Goal: Transaction & Acquisition: Purchase product/service

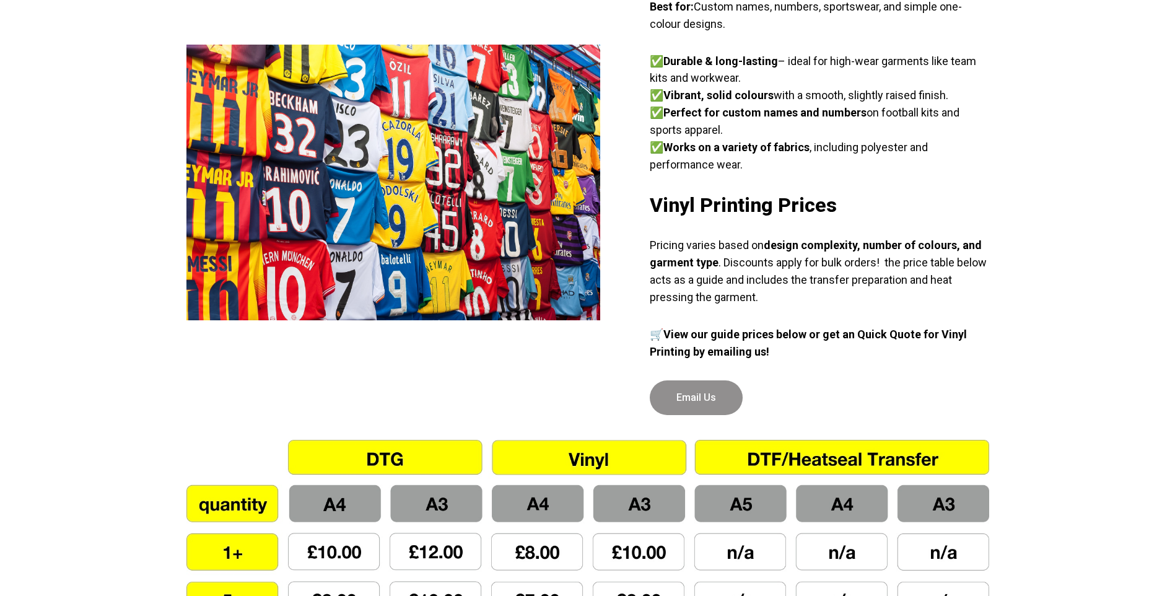
scroll to position [744, 0]
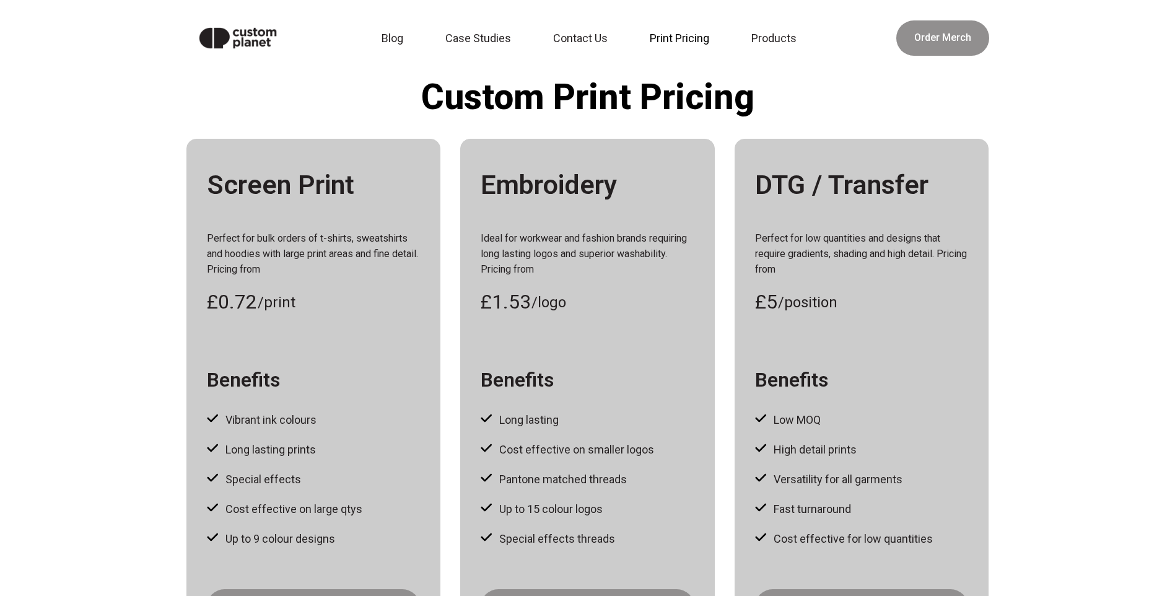
click at [669, 37] on link "Print Pricing" at bounding box center [684, 38] width 82 height 27
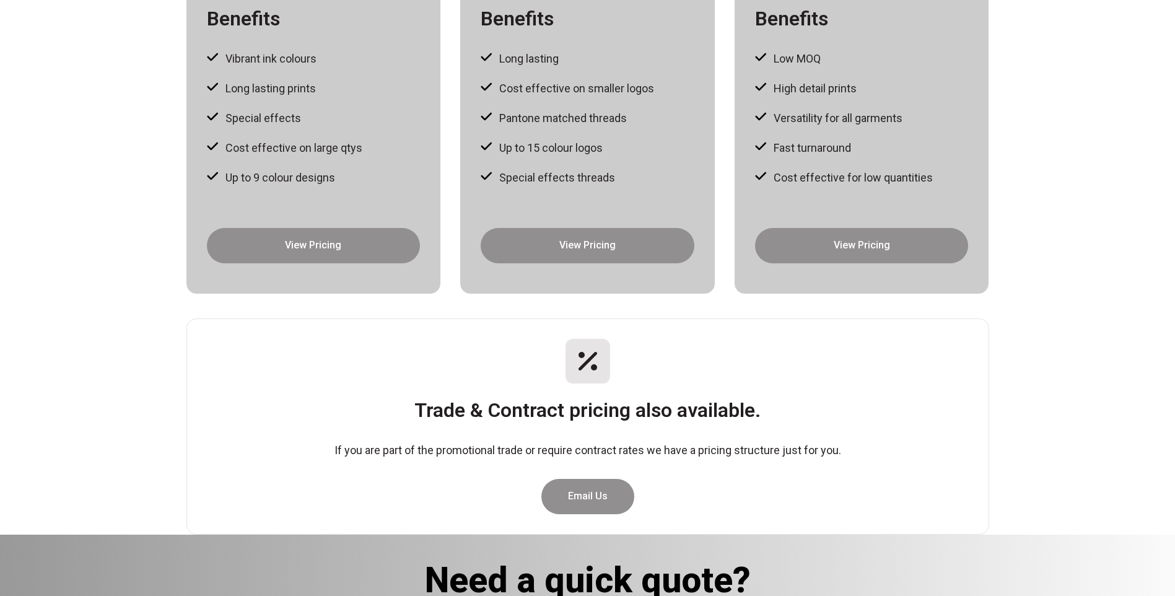
scroll to position [372, 0]
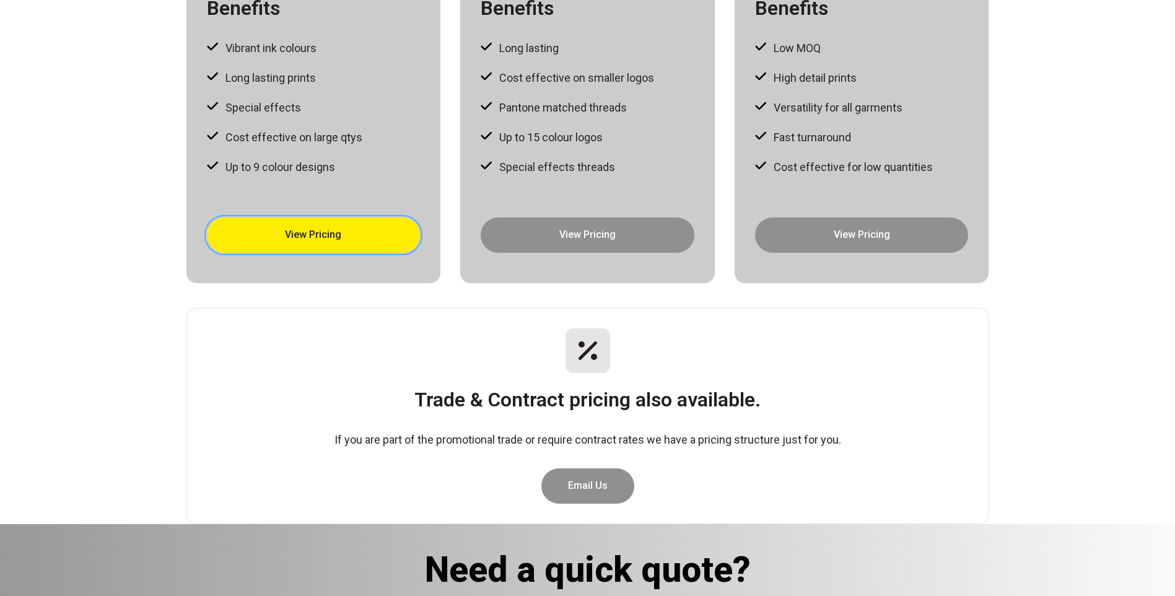
click at [348, 237] on link "View Pricing" at bounding box center [314, 234] width 214 height 35
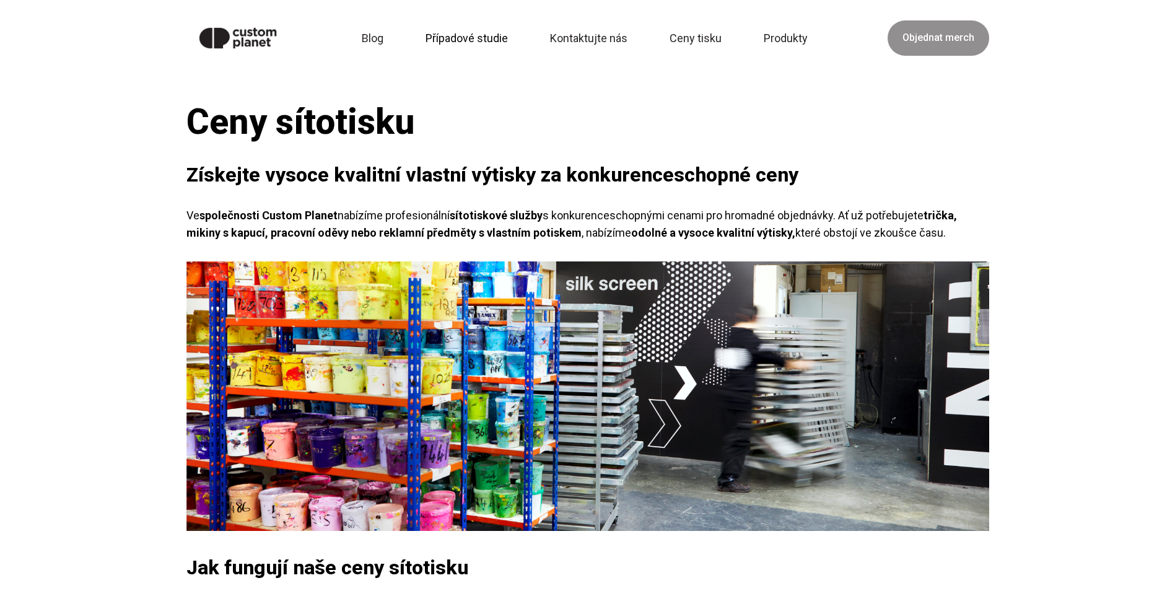
click at [452, 37] on link "Případové studie" at bounding box center [470, 38] width 105 height 27
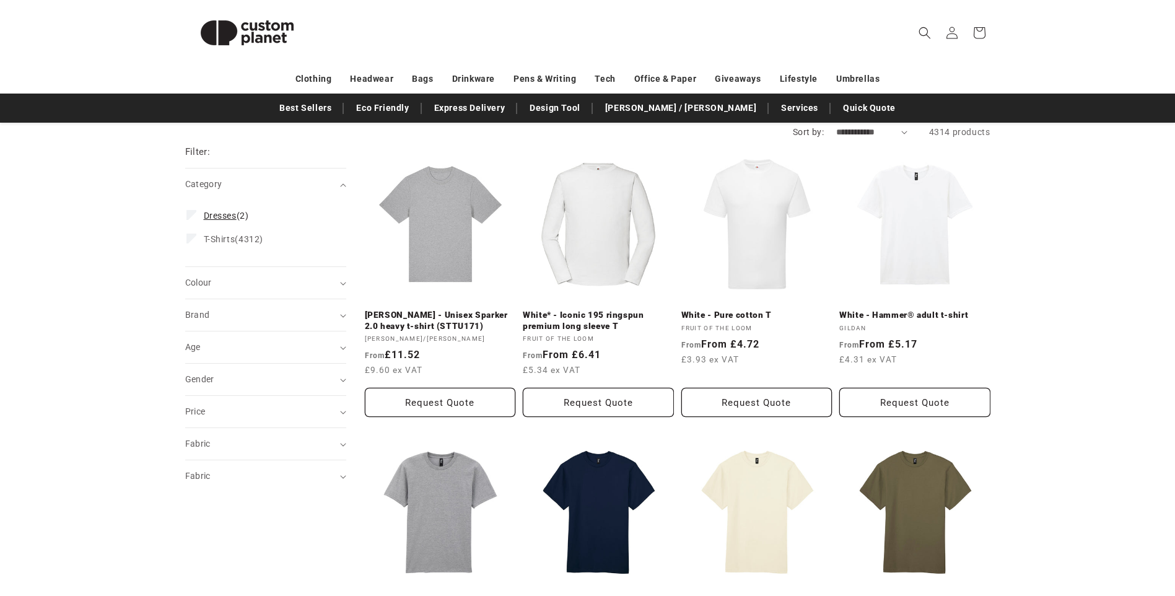
scroll to position [124, 0]
click at [330, 313] on div "Brand (0)" at bounding box center [260, 313] width 151 height 13
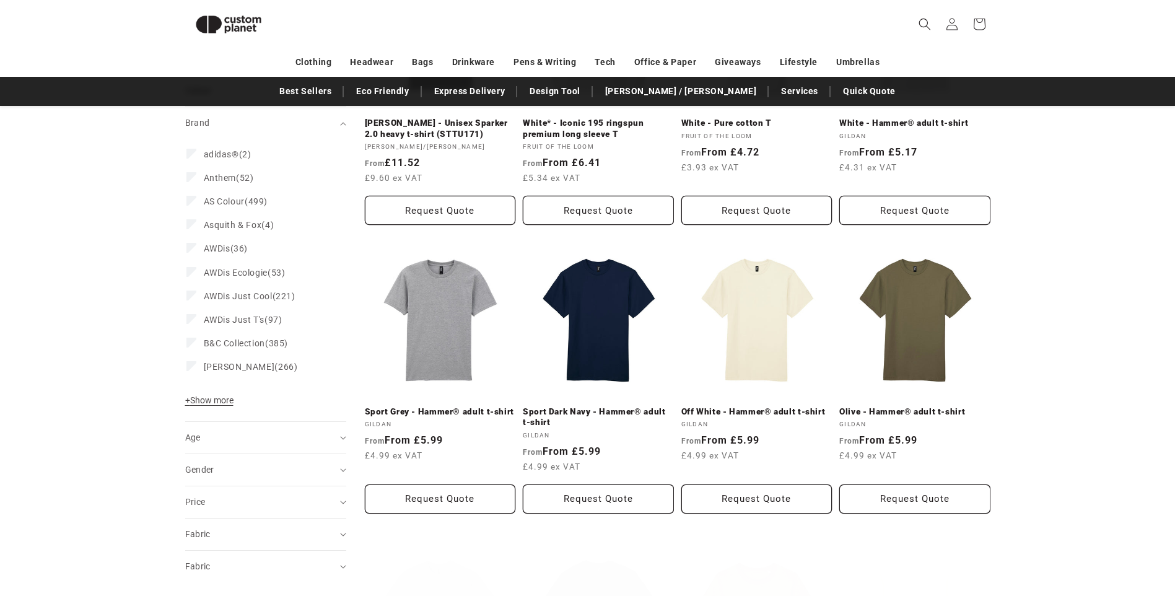
scroll to position [293, 0]
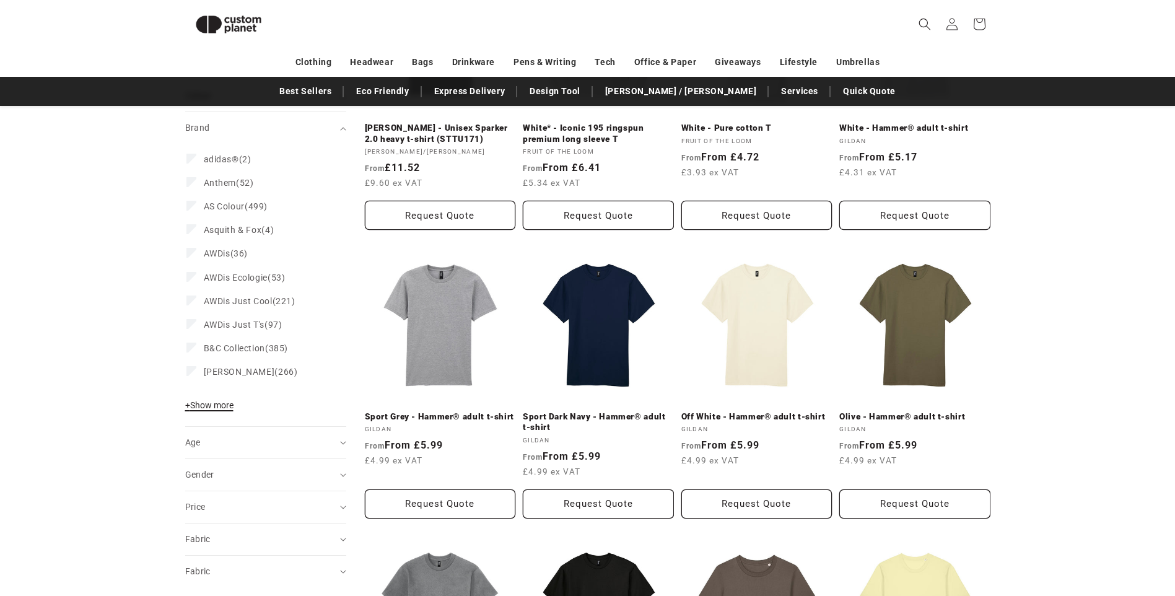
click at [216, 407] on span "+ Show more" at bounding box center [209, 405] width 48 height 10
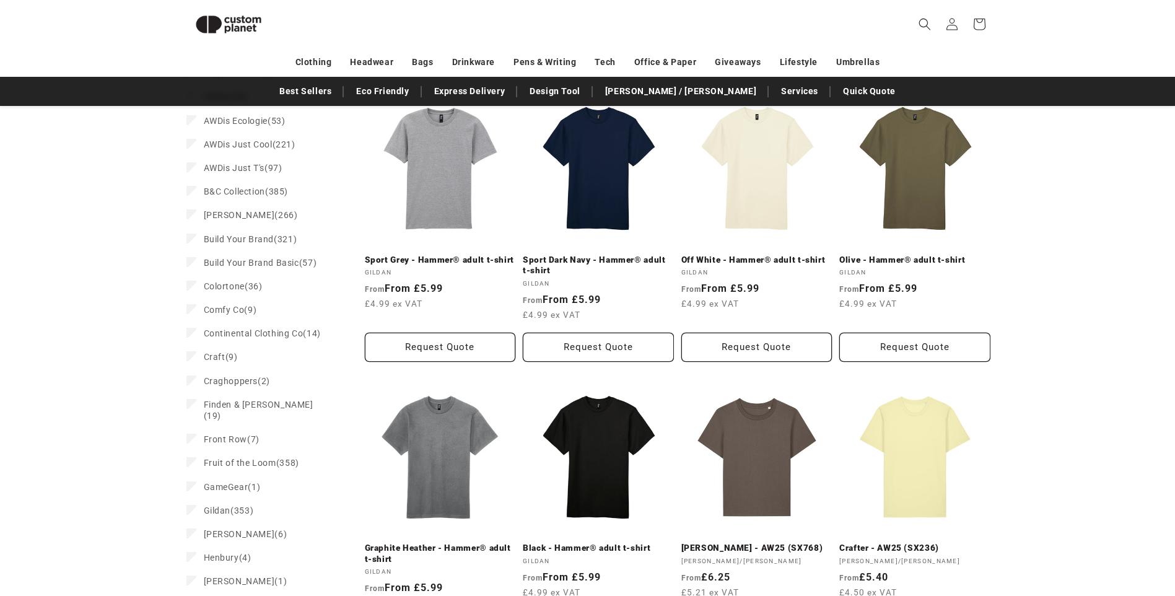
scroll to position [417, 0]
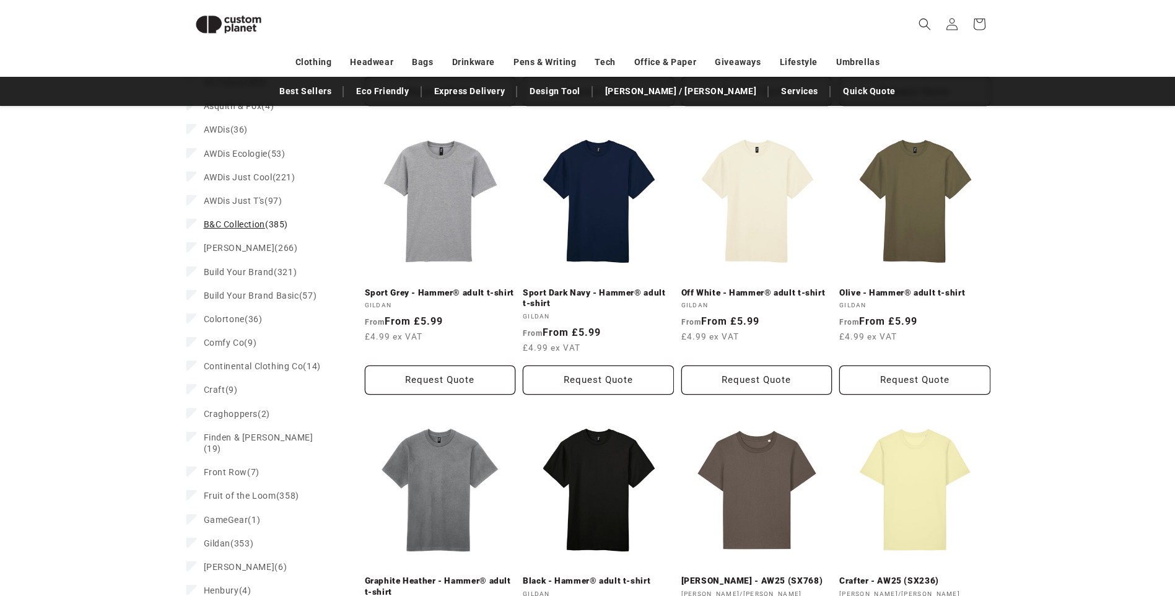
click at [250, 226] on span "B&C Collection" at bounding box center [234, 224] width 61 height 10
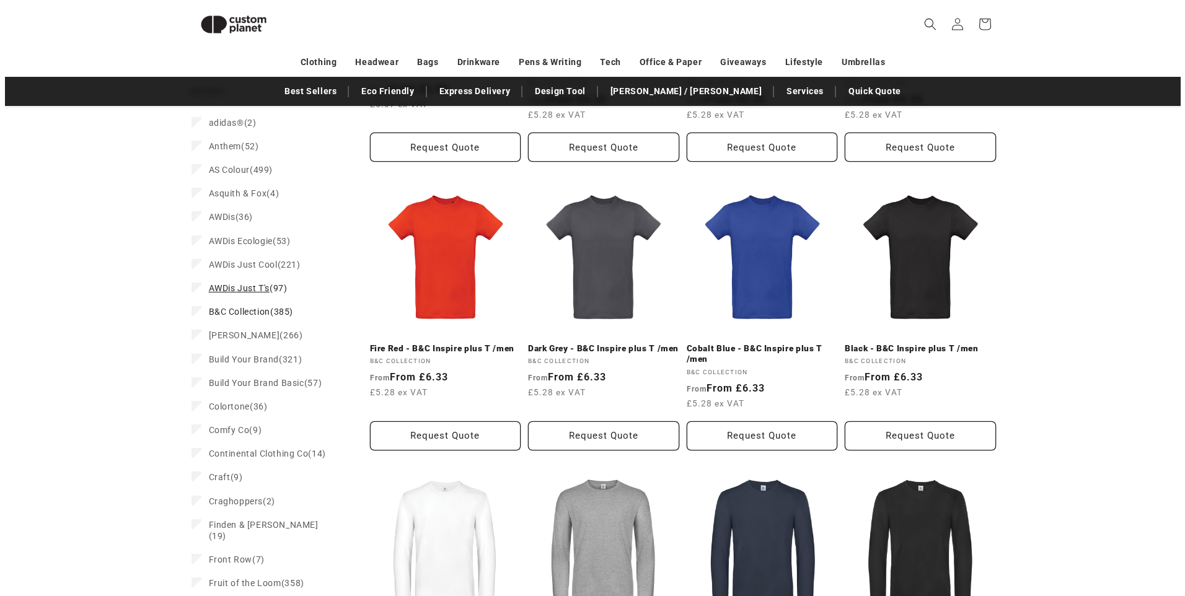
scroll to position [189, 0]
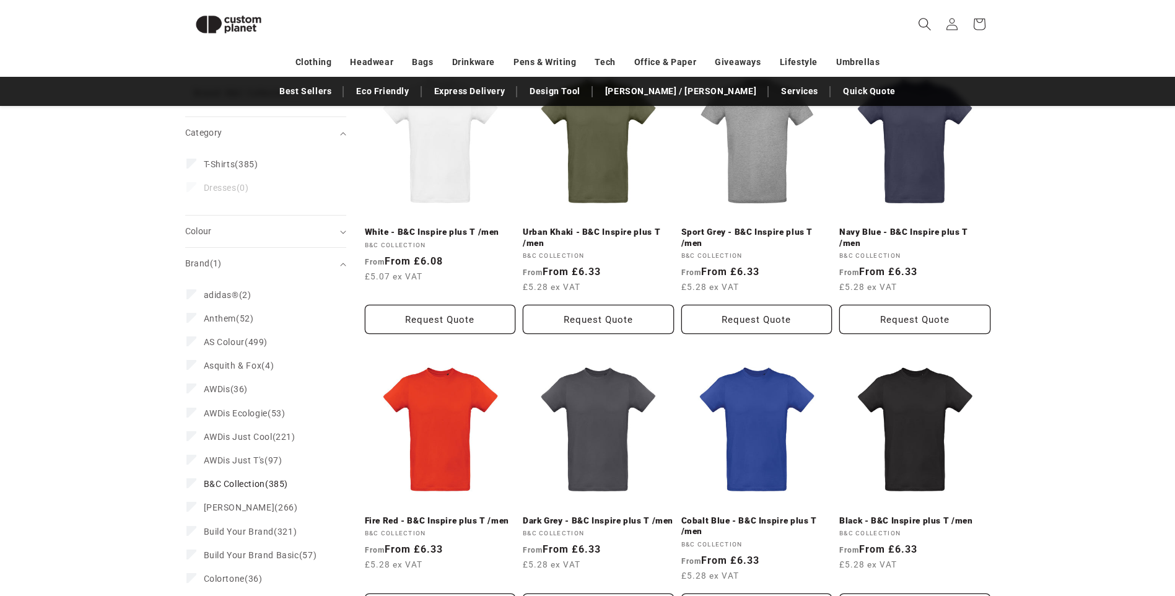
click at [925, 21] on icon "Search" at bounding box center [924, 23] width 13 height 13
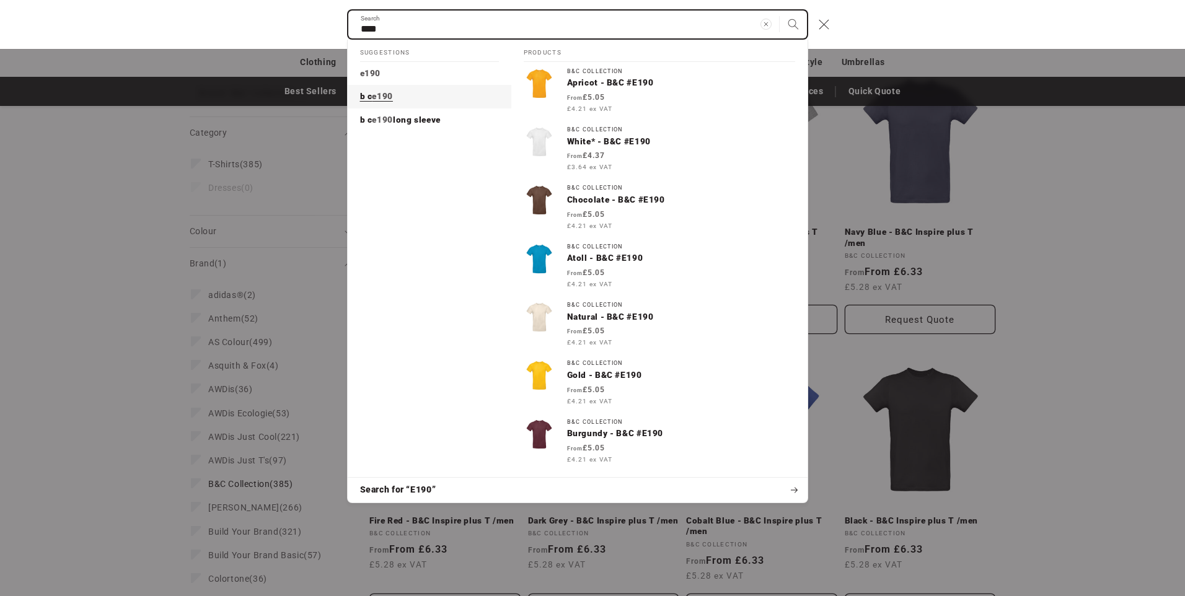
type input "****"
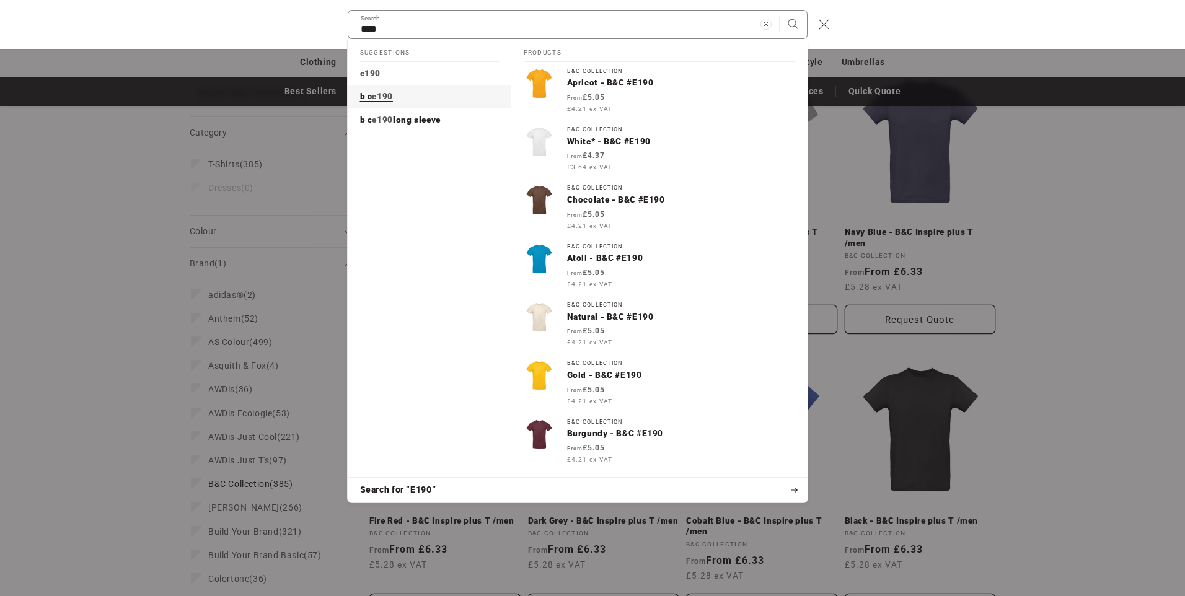
click at [372, 93] on span "b c" at bounding box center [366, 96] width 12 height 10
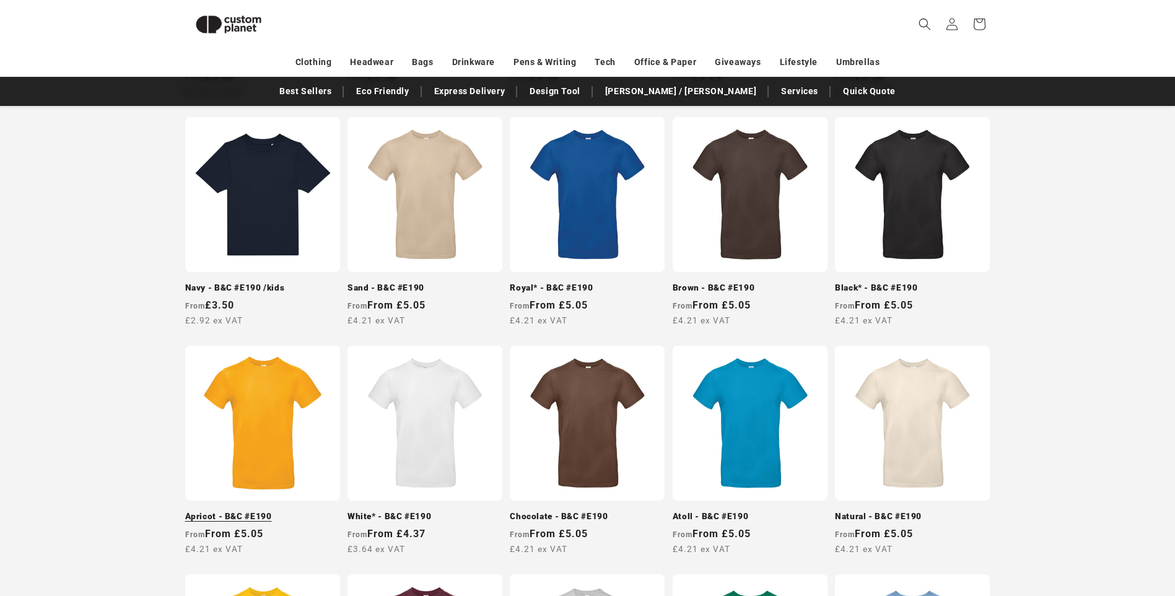
scroll to position [417, 0]
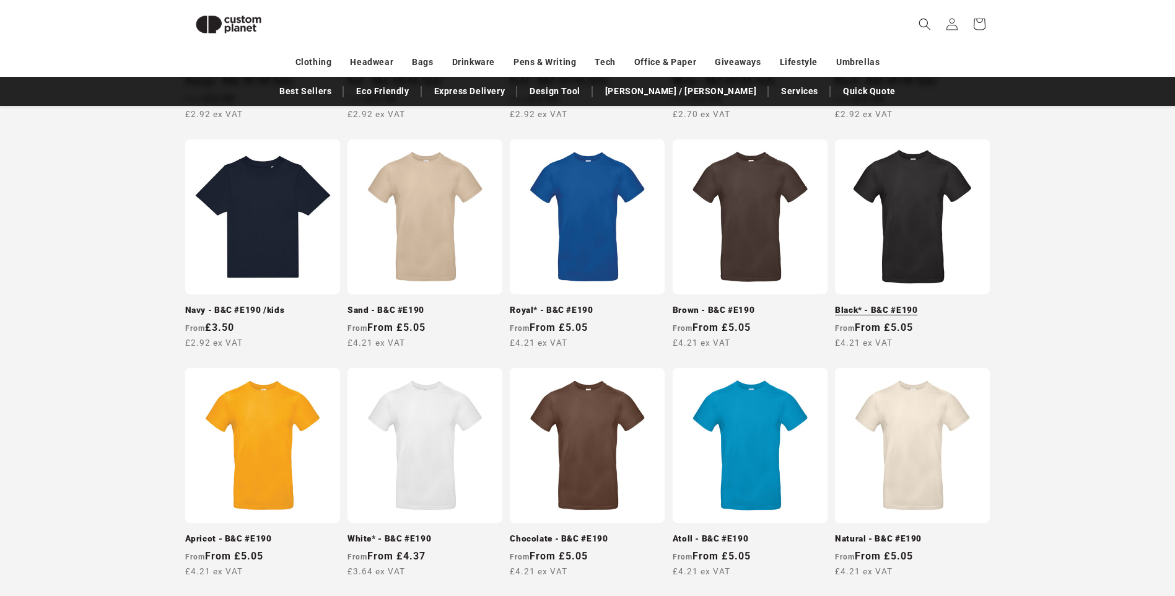
click at [891, 305] on link "Black* - B&C #E190" at bounding box center [912, 310] width 155 height 11
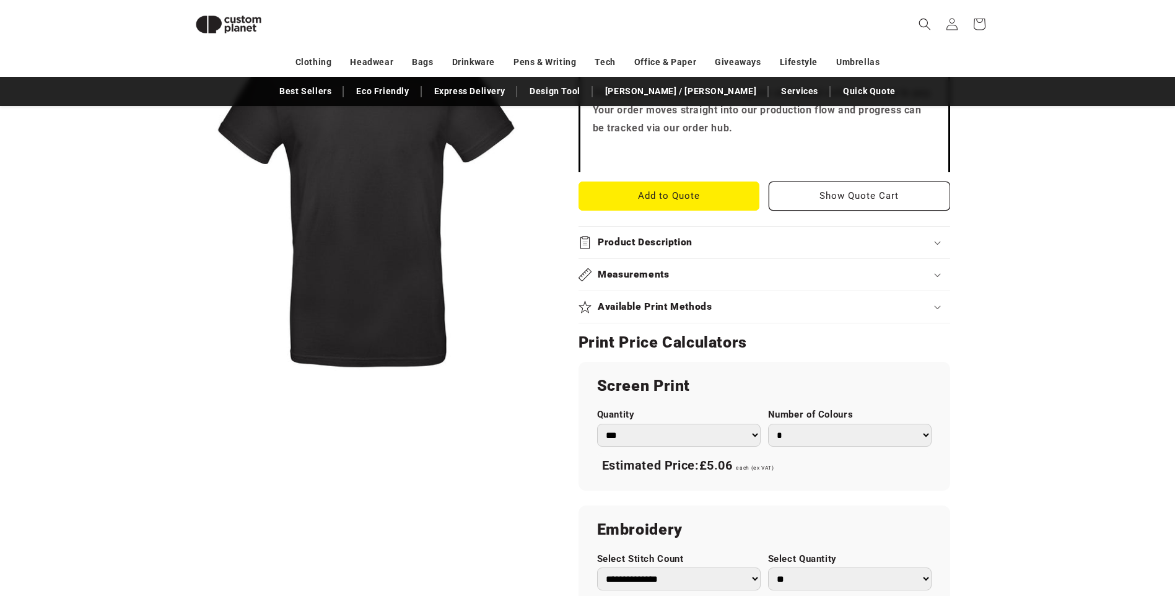
scroll to position [542, 0]
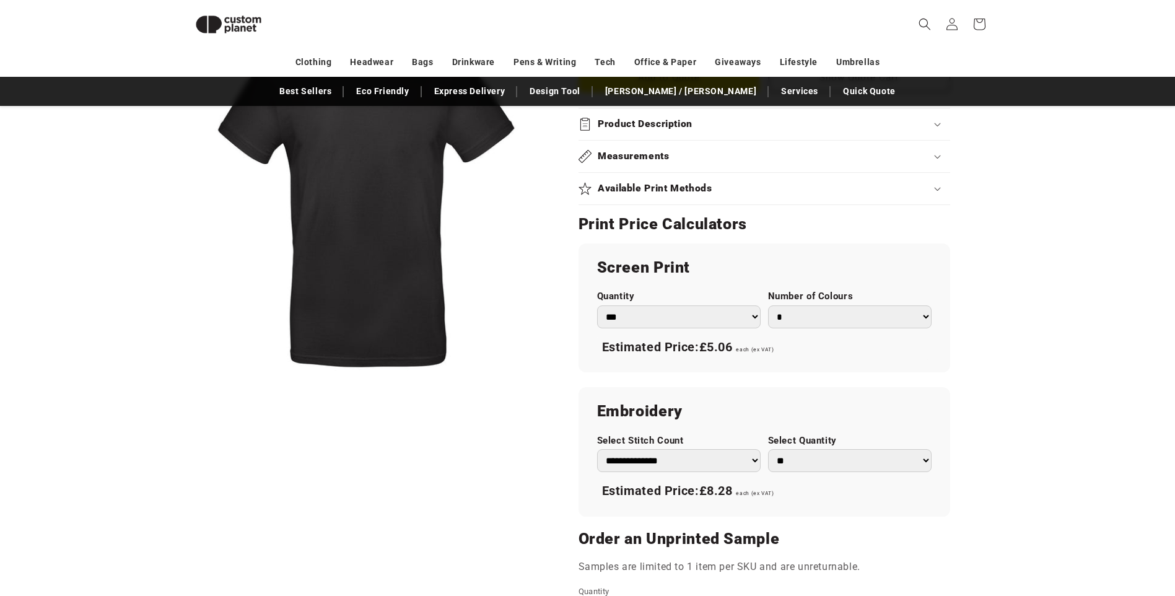
click at [620, 318] on select "*** *** *** **** **** **** ***** *****" at bounding box center [679, 316] width 164 height 23
select select "***"
click at [597, 305] on select "*** *** *** **** **** **** ***** *****" at bounding box center [679, 316] width 164 height 23
click at [921, 318] on select "* * * * * * *" at bounding box center [850, 316] width 164 height 23
click at [768, 305] on select "* * * * * * *" at bounding box center [850, 316] width 164 height 23
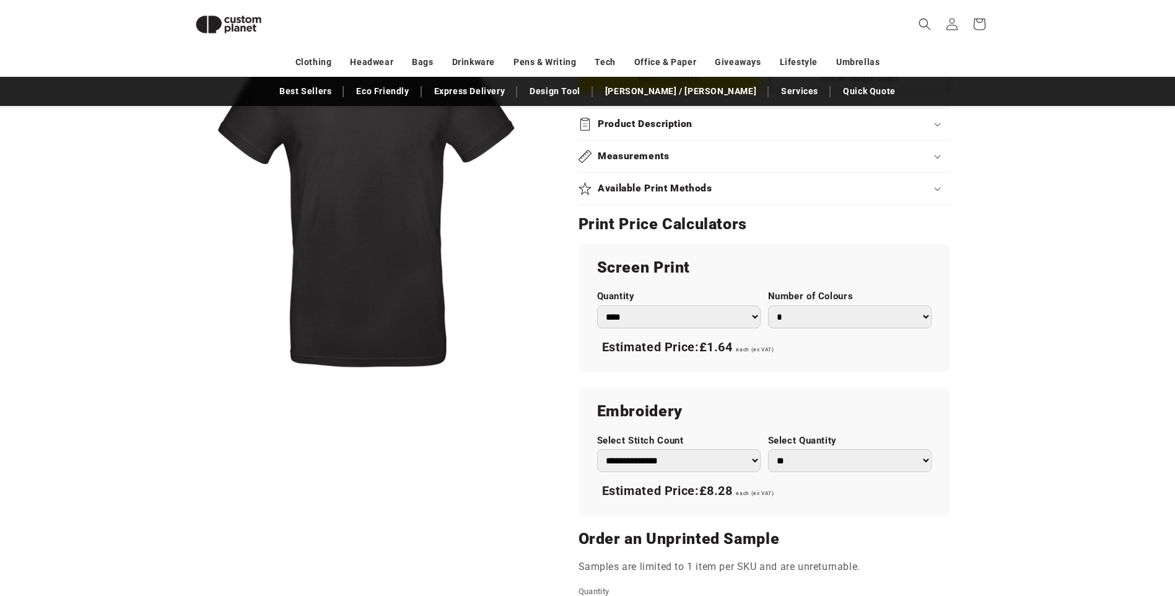
click at [924, 319] on select "* * * * * * *" at bounding box center [850, 316] width 164 height 23
click at [768, 305] on select "* * * * * * *" at bounding box center [850, 316] width 164 height 23
click at [926, 317] on select "* * * * * * *" at bounding box center [850, 316] width 164 height 23
click at [768, 305] on select "* * * * * * *" at bounding box center [850, 316] width 164 height 23
click at [925, 319] on select "* * * * * * *" at bounding box center [850, 316] width 164 height 23
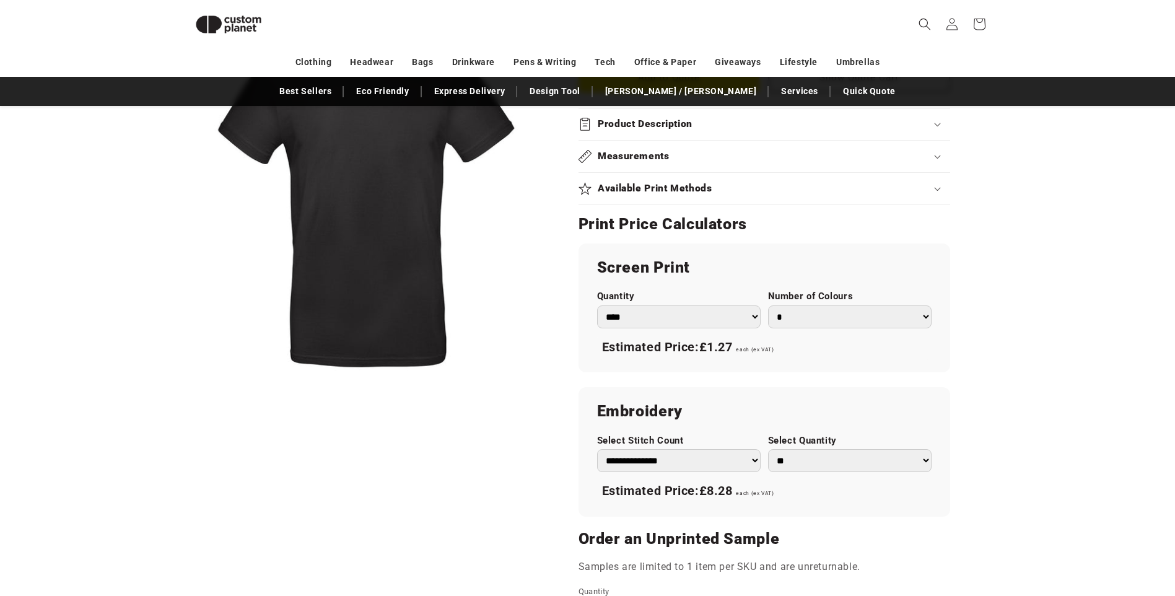
click at [768, 305] on select "* * * * * * *" at bounding box center [850, 316] width 164 height 23
click at [925, 318] on select "* * * * * * *" at bounding box center [850, 316] width 164 height 23
click at [768, 305] on select "* * * * * * *" at bounding box center [850, 316] width 164 height 23
click at [926, 315] on select "* * * * * * *" at bounding box center [850, 316] width 164 height 23
click at [768, 305] on select "* * * * * * *" at bounding box center [850, 316] width 164 height 23
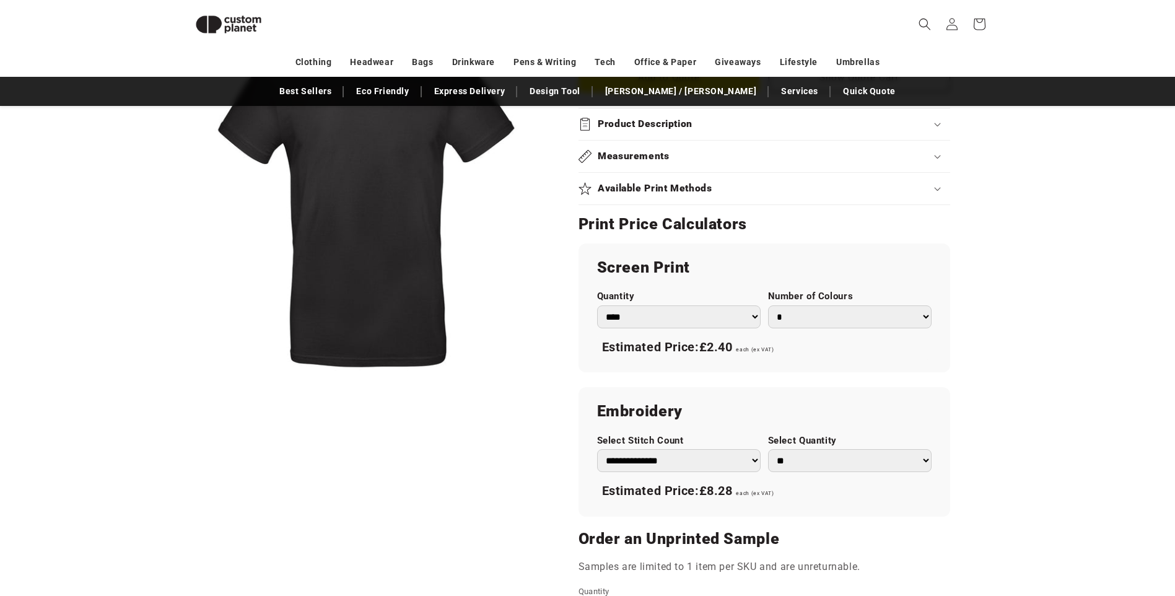
click at [923, 315] on select "* * * * * * *" at bounding box center [850, 316] width 164 height 23
click at [768, 305] on select "* * * * * * *" at bounding box center [850, 316] width 164 height 23
click at [925, 315] on select "* * * * * * *" at bounding box center [850, 316] width 164 height 23
click at [768, 305] on select "* * * * * * *" at bounding box center [850, 316] width 164 height 23
click at [924, 316] on select "* * * * * * *" at bounding box center [850, 316] width 164 height 23
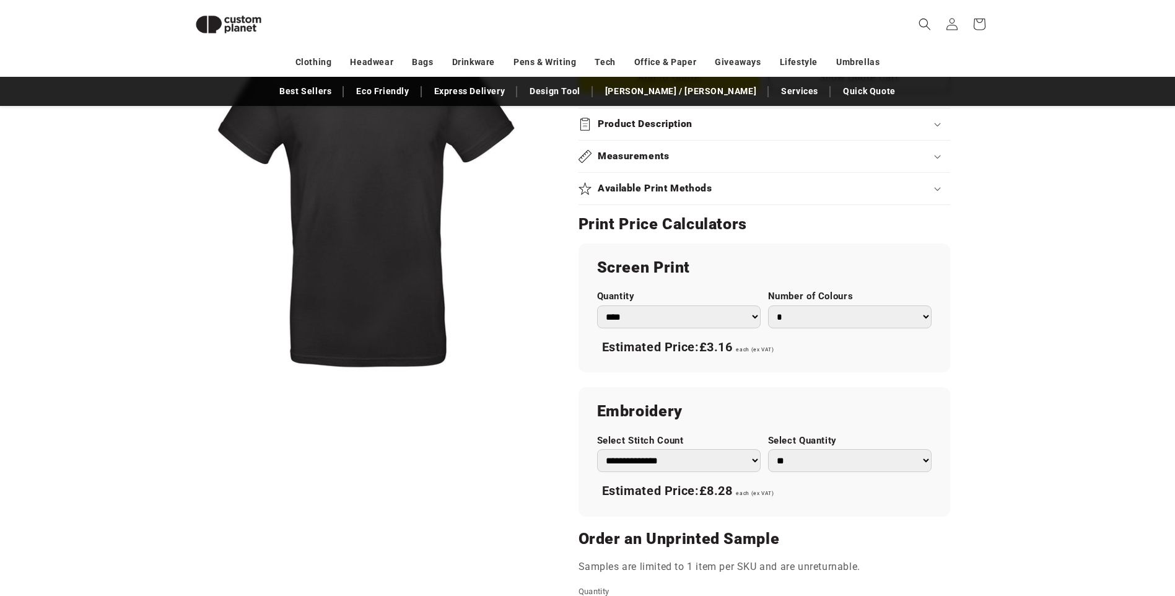
select select "*"
click at [768, 305] on select "* * * * * * *" at bounding box center [850, 316] width 164 height 23
click at [927, 317] on select "* * * * * * *" at bounding box center [850, 316] width 164 height 23
click at [991, 356] on div "Skip to product information Open media 1 in modal 1 / of 1 B&C Collection Black…" at bounding box center [588, 239] width 868 height 1212
click at [731, 322] on select "*** *** *** **** **** **** ***** *****" at bounding box center [679, 316] width 164 height 23
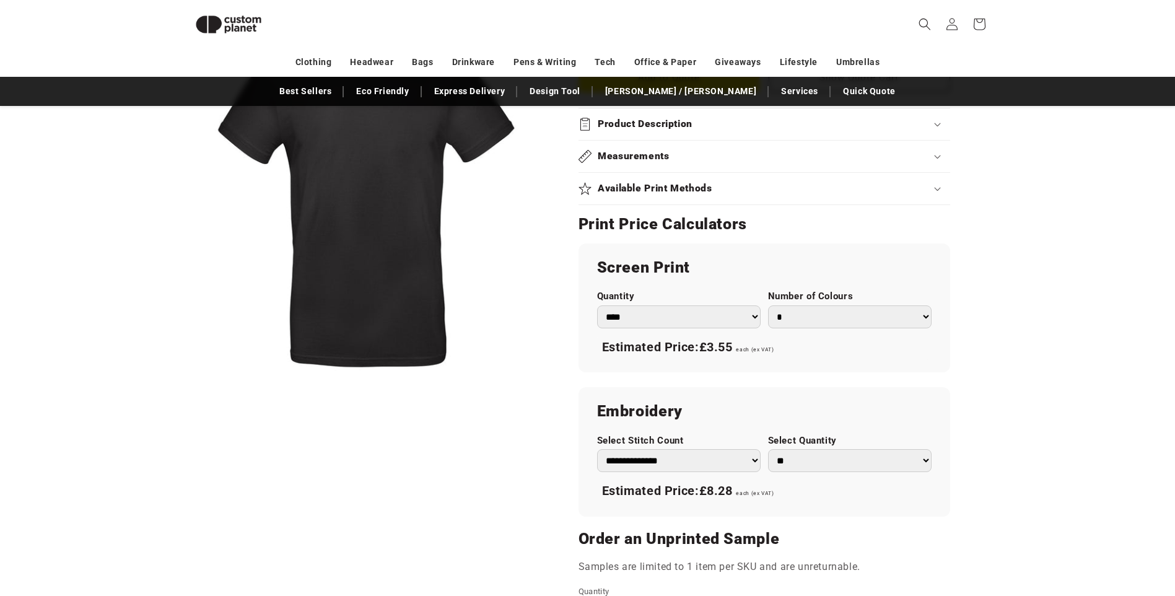
select select "****"
click at [597, 305] on select "*** *** *** **** **** **** ***** *****" at bounding box center [679, 316] width 164 height 23
click at [928, 317] on select "* * * * * * *" at bounding box center [850, 316] width 164 height 23
click at [768, 305] on select "* * * * * * *" at bounding box center [850, 316] width 164 height 23
click at [923, 317] on select "* * * * * * *" at bounding box center [850, 316] width 164 height 23
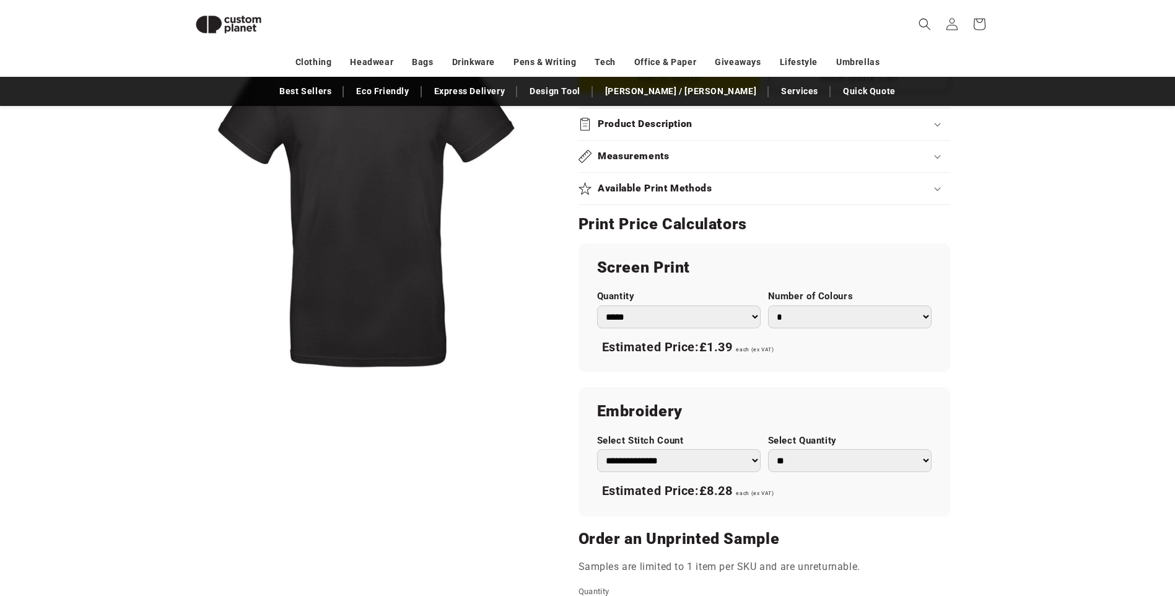
click at [768, 305] on select "* * * * * * *" at bounding box center [850, 316] width 164 height 23
click at [923, 312] on select "* * * * * * *" at bounding box center [850, 316] width 164 height 23
click at [768, 305] on select "* * * * * * *" at bounding box center [850, 316] width 164 height 23
click at [925, 318] on select "* * * * * * *" at bounding box center [850, 316] width 164 height 23
click at [768, 305] on select "* * * * * * *" at bounding box center [850, 316] width 164 height 23
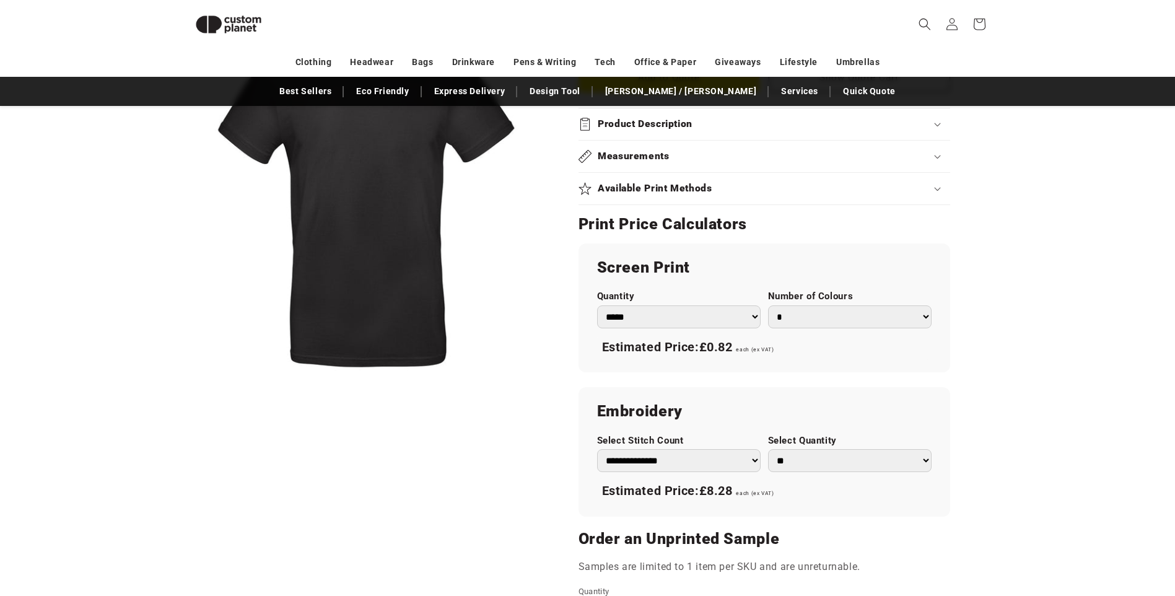
click at [929, 317] on select "* * * * * * *" at bounding box center [850, 316] width 164 height 23
click at [768, 305] on select "* * * * * * *" at bounding box center [850, 316] width 164 height 23
click at [920, 318] on select "* * * * * * *" at bounding box center [850, 316] width 164 height 23
select select "*"
click at [768, 305] on select "* * * * * * *" at bounding box center [850, 316] width 164 height 23
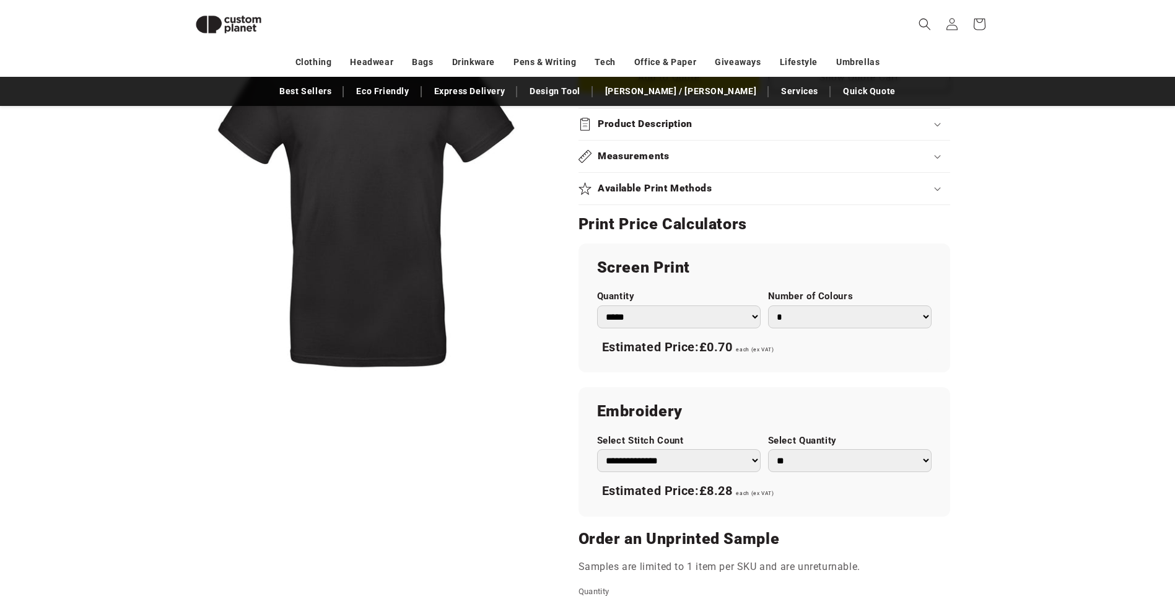
click at [669, 323] on select "*** *** *** **** **** **** ***** *****" at bounding box center [679, 316] width 164 height 23
select select "***"
click at [597, 305] on select "*** *** *** **** **** **** ***** *****" at bounding box center [679, 316] width 164 height 23
click at [925, 316] on select "* * * * * * *" at bounding box center [850, 316] width 164 height 23
click at [768, 305] on select "* * * * * * *" at bounding box center [850, 316] width 164 height 23
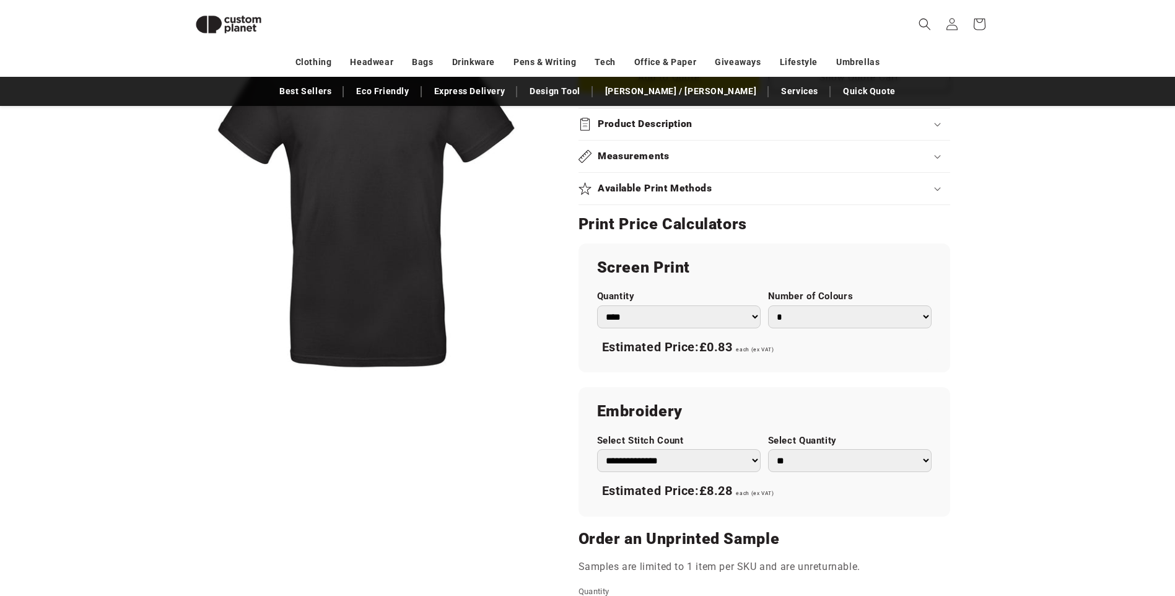
click at [928, 316] on select "* * * * * * *" at bounding box center [850, 316] width 164 height 23
click at [768, 305] on select "* * * * * * *" at bounding box center [850, 316] width 164 height 23
click at [924, 317] on select "* * * * * * *" at bounding box center [850, 316] width 164 height 23
click at [768, 305] on select "* * * * * * *" at bounding box center [850, 316] width 164 height 23
click at [927, 317] on select "* * * * * * *" at bounding box center [850, 316] width 164 height 23
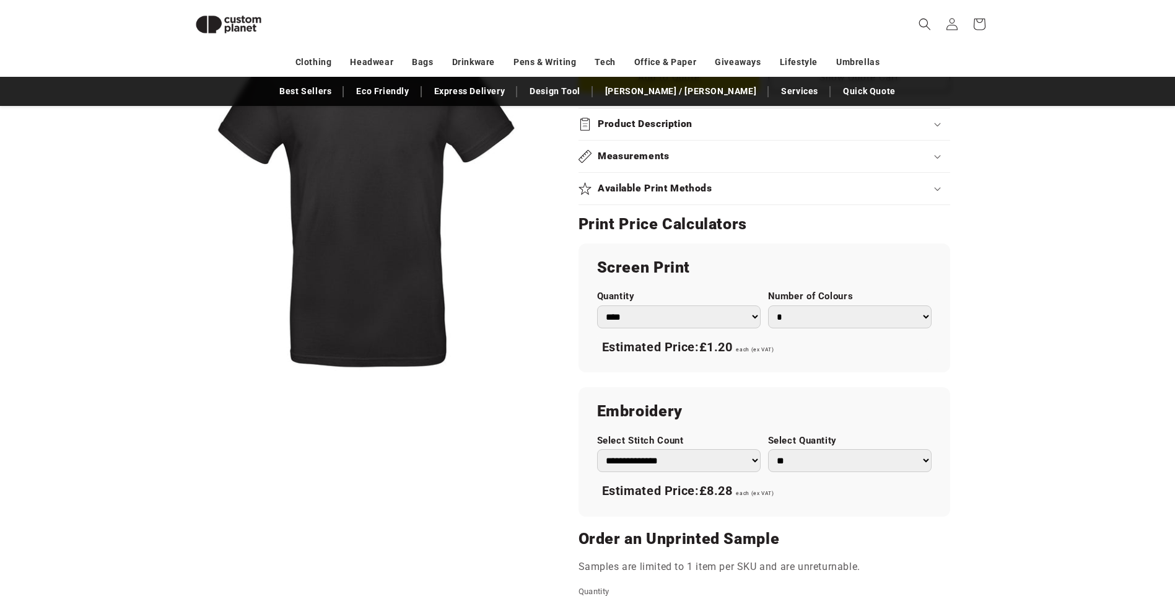
click at [768, 305] on select "* * * * * * *" at bounding box center [850, 316] width 164 height 23
click at [921, 320] on select "* * * * * * *" at bounding box center [850, 316] width 164 height 23
click at [768, 305] on select "* * * * * * *" at bounding box center [850, 316] width 164 height 23
click at [928, 316] on select "* * * * * * *" at bounding box center [850, 316] width 164 height 23
select select "*"
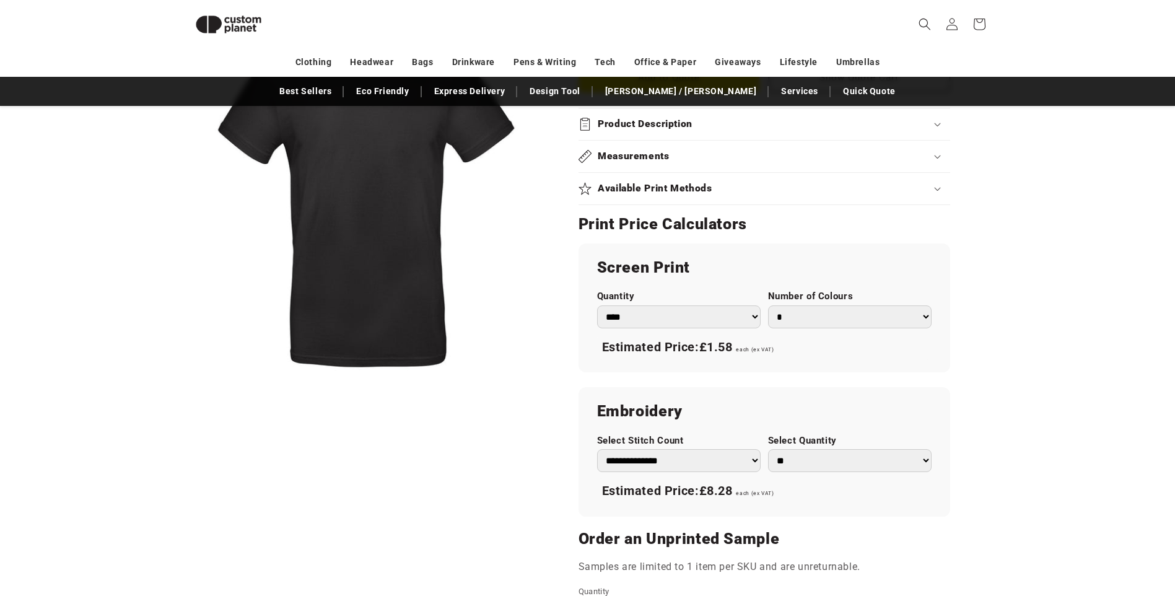
click at [768, 305] on select "* * * * * * *" at bounding box center [850, 316] width 164 height 23
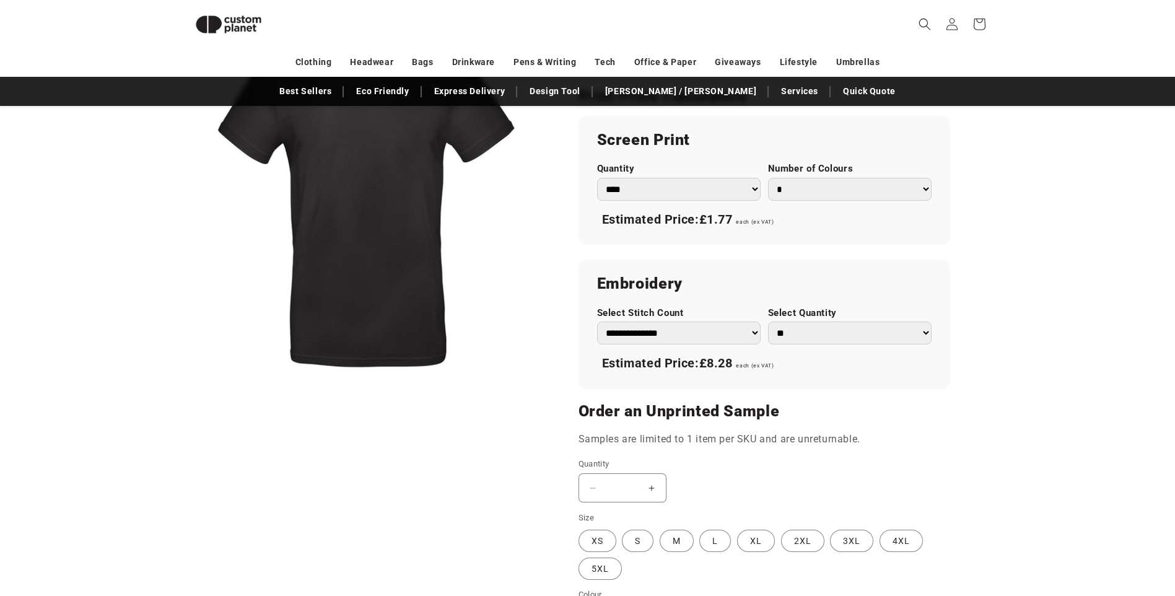
scroll to position [666, 0]
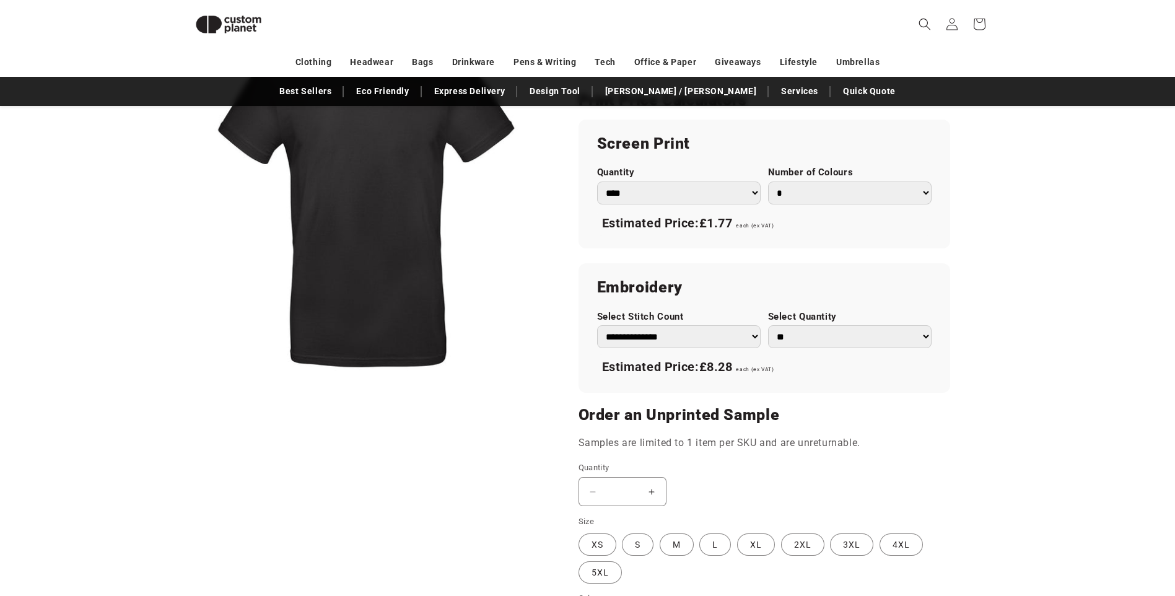
click at [759, 335] on select "**********" at bounding box center [679, 336] width 164 height 23
click at [597, 325] on select "**********" at bounding box center [679, 336] width 164 height 23
click at [752, 336] on select "**********" at bounding box center [679, 336] width 164 height 23
select select "**"
click at [597, 325] on select "**********" at bounding box center [679, 336] width 164 height 23
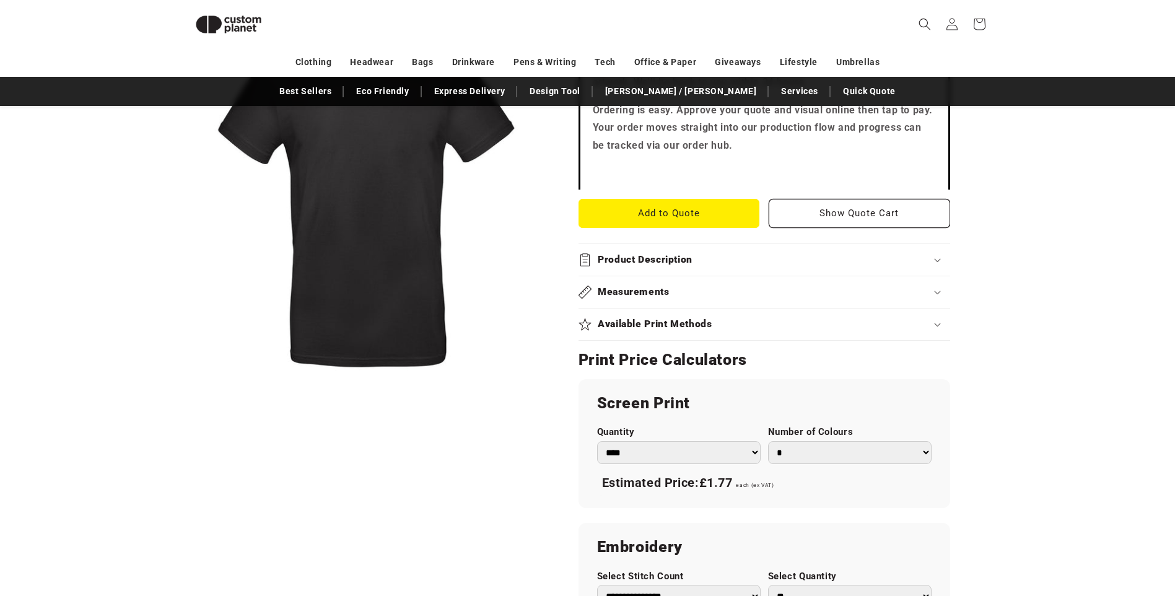
scroll to position [294, 0]
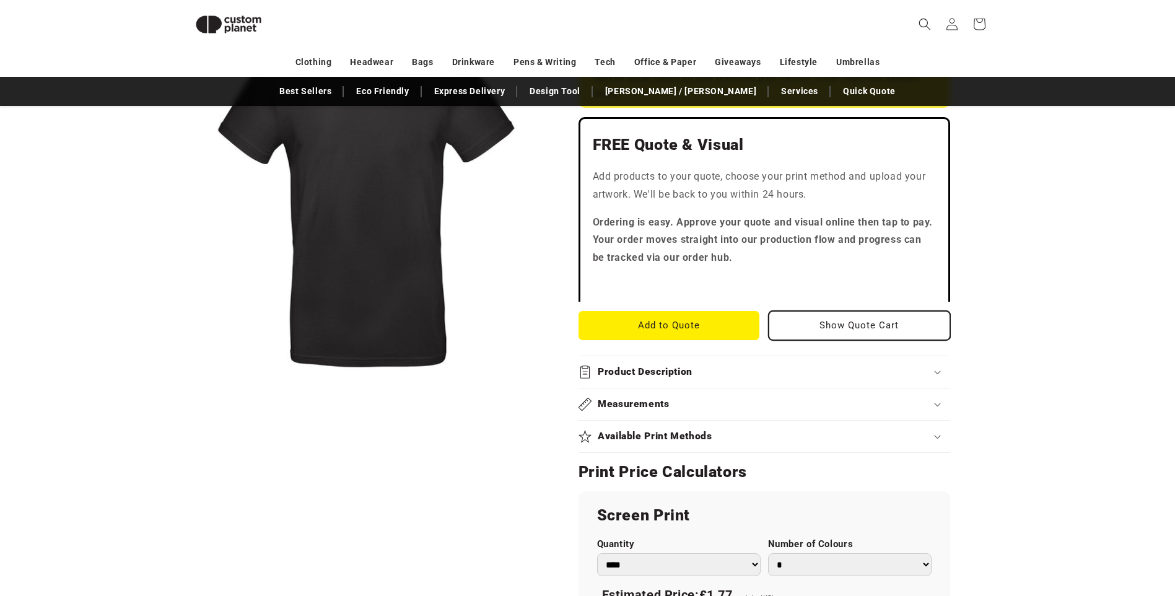
click at [879, 328] on button "Show Quote Cart" at bounding box center [860, 325] width 182 height 29
click at [710, 328] on button "Add to Quote" at bounding box center [670, 325] width 182 height 29
click at [938, 368] on div "Product Description" at bounding box center [765, 372] width 372 height 13
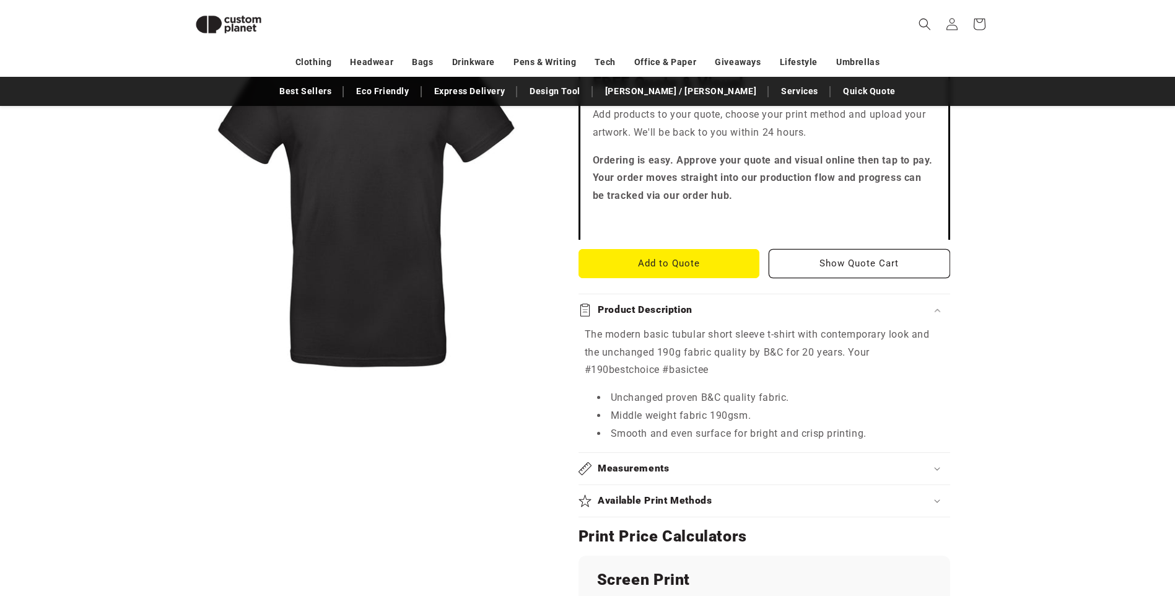
scroll to position [418, 0]
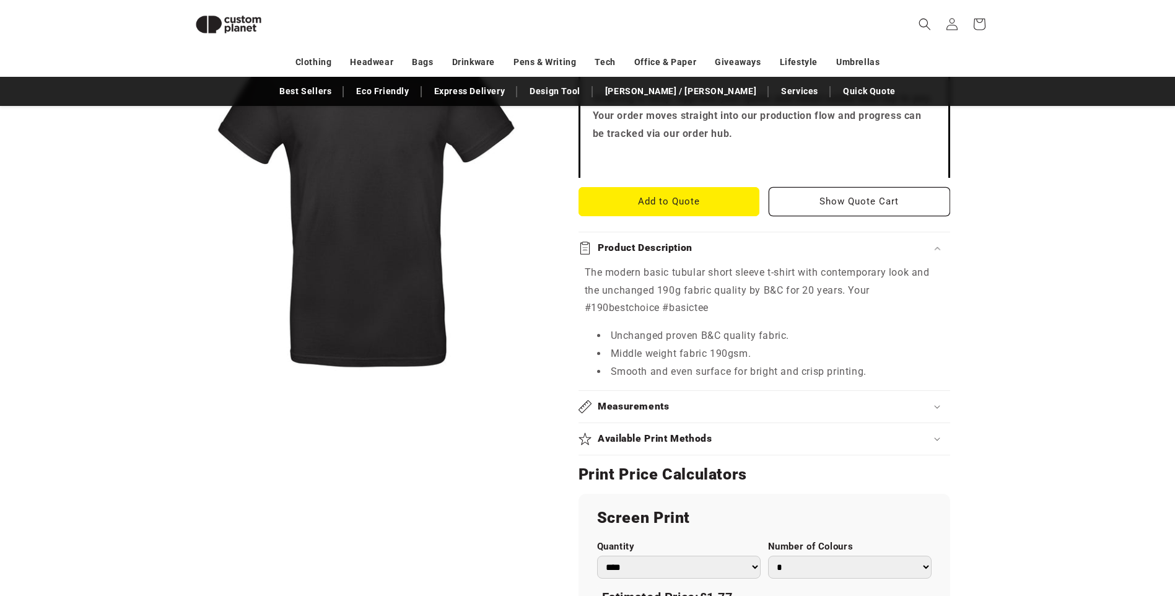
click at [939, 408] on icon at bounding box center [937, 407] width 6 height 4
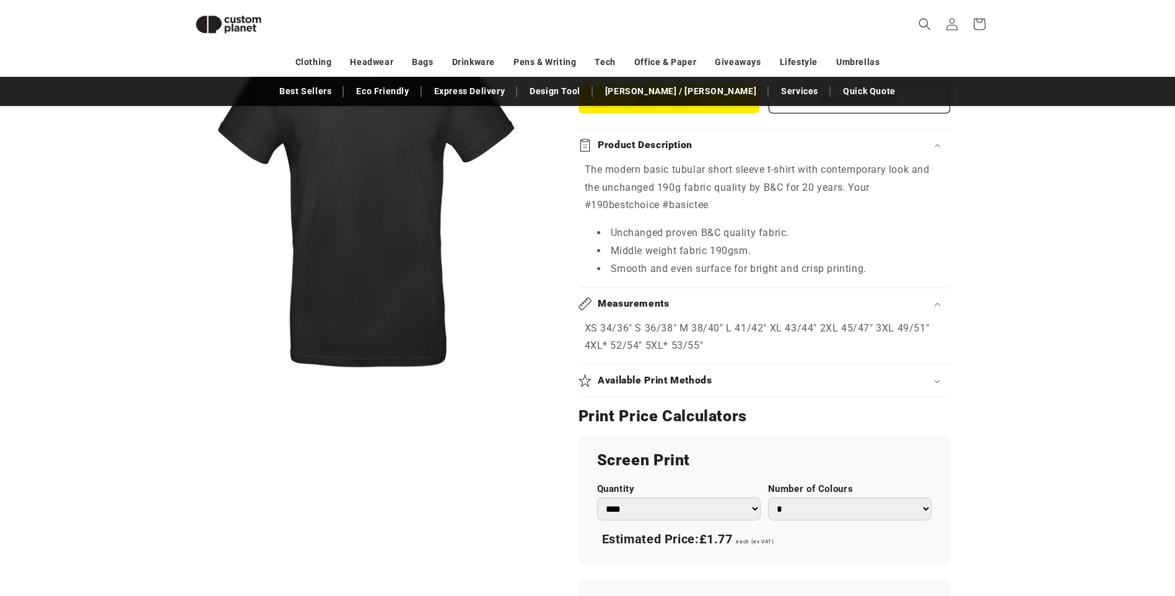
scroll to position [542, 0]
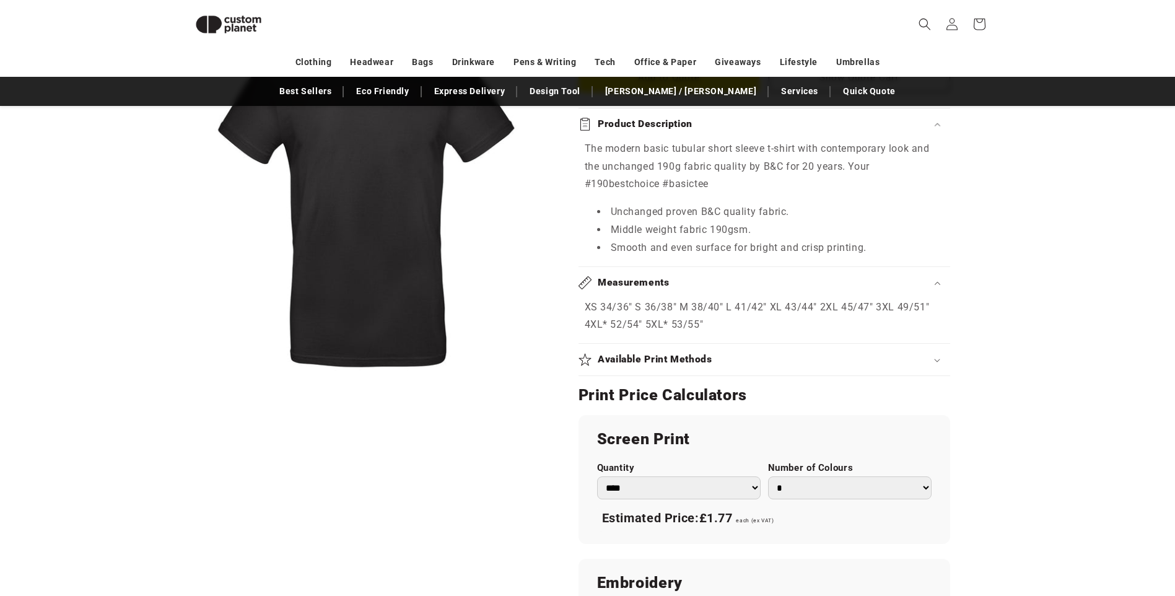
click at [938, 362] on icon at bounding box center [937, 361] width 6 height 4
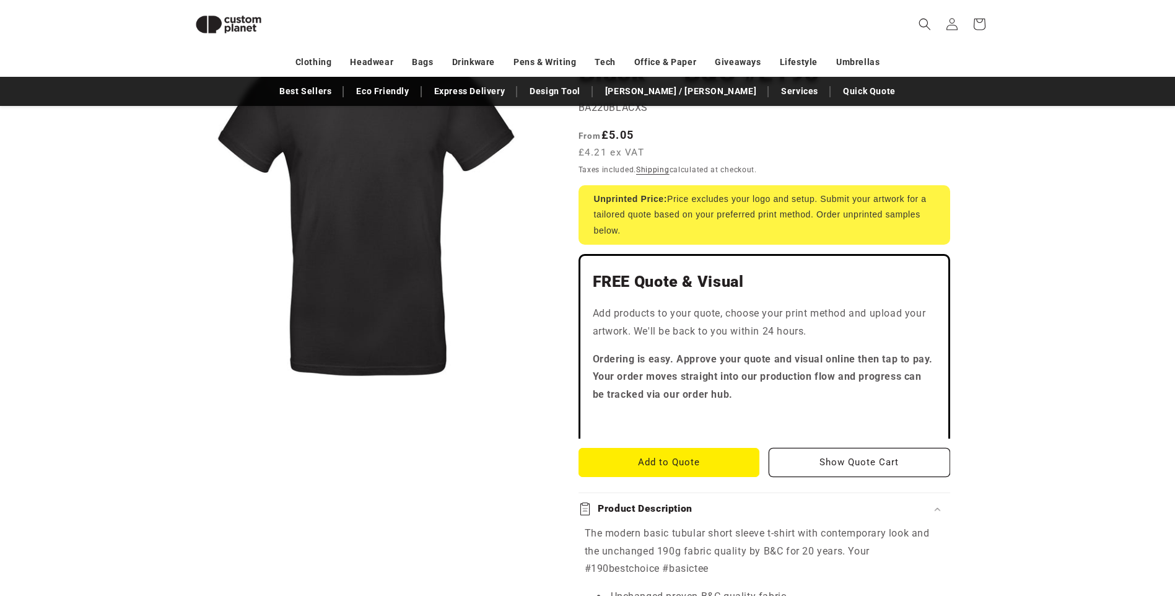
scroll to position [46, 0]
